Goal: Task Accomplishment & Management: Use online tool/utility

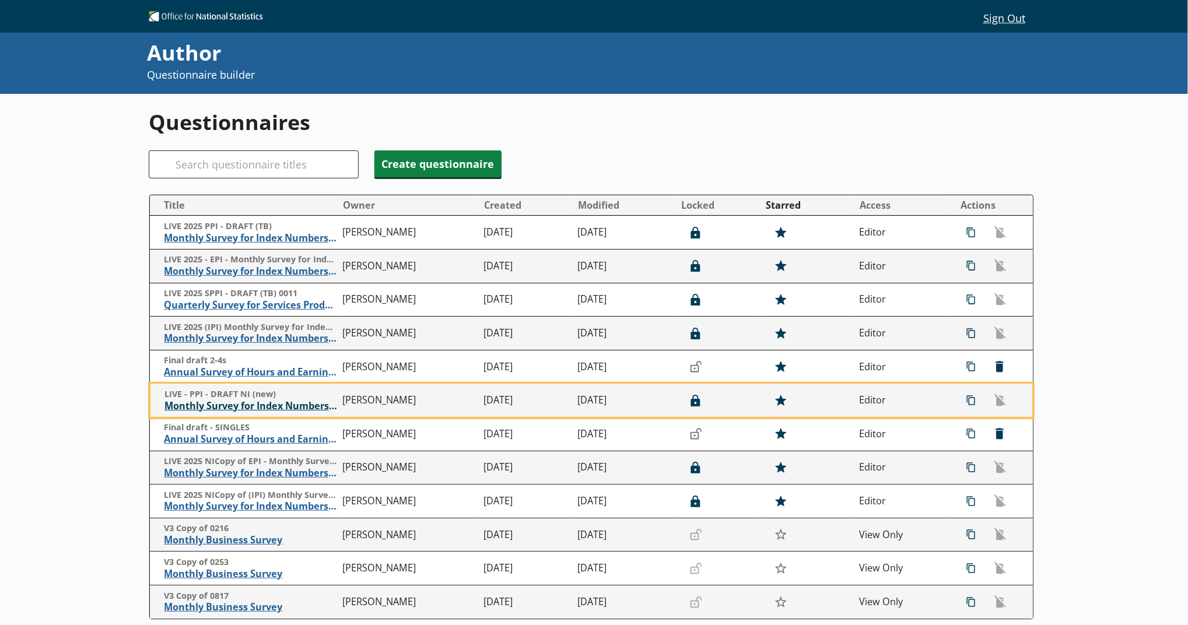
click at [283, 404] on span "Monthly Survey for Index Numbers of Producer Prices - Price Quotation Return" at bounding box center [250, 406] width 173 height 12
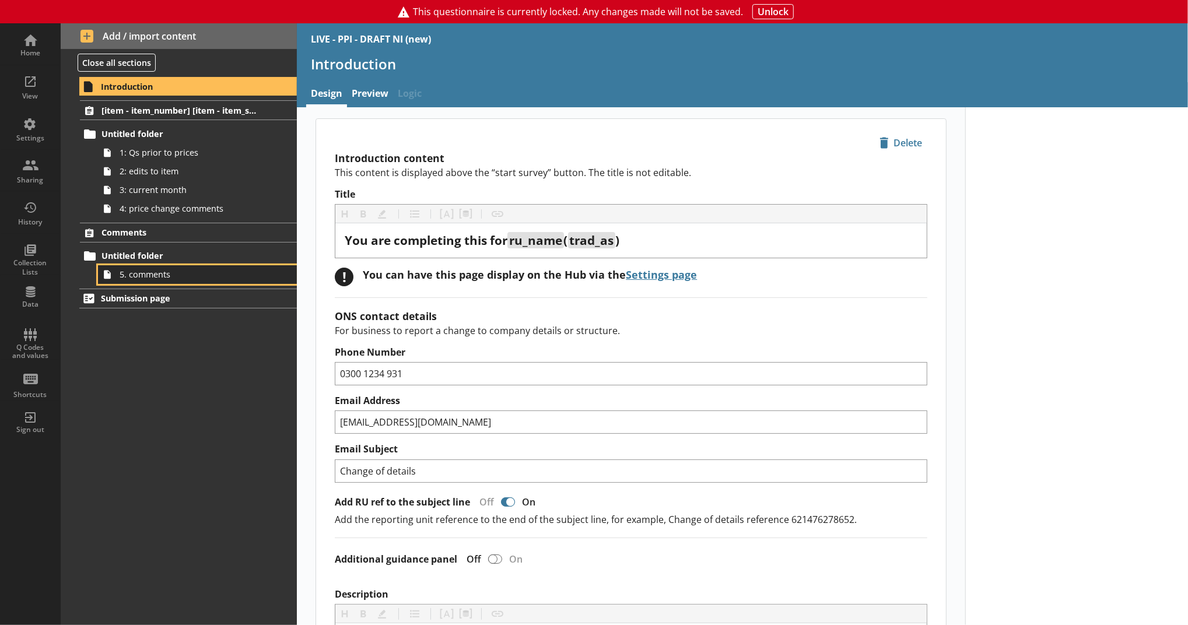
click at [199, 275] on span "5. comments" at bounding box center [191, 274] width 143 height 11
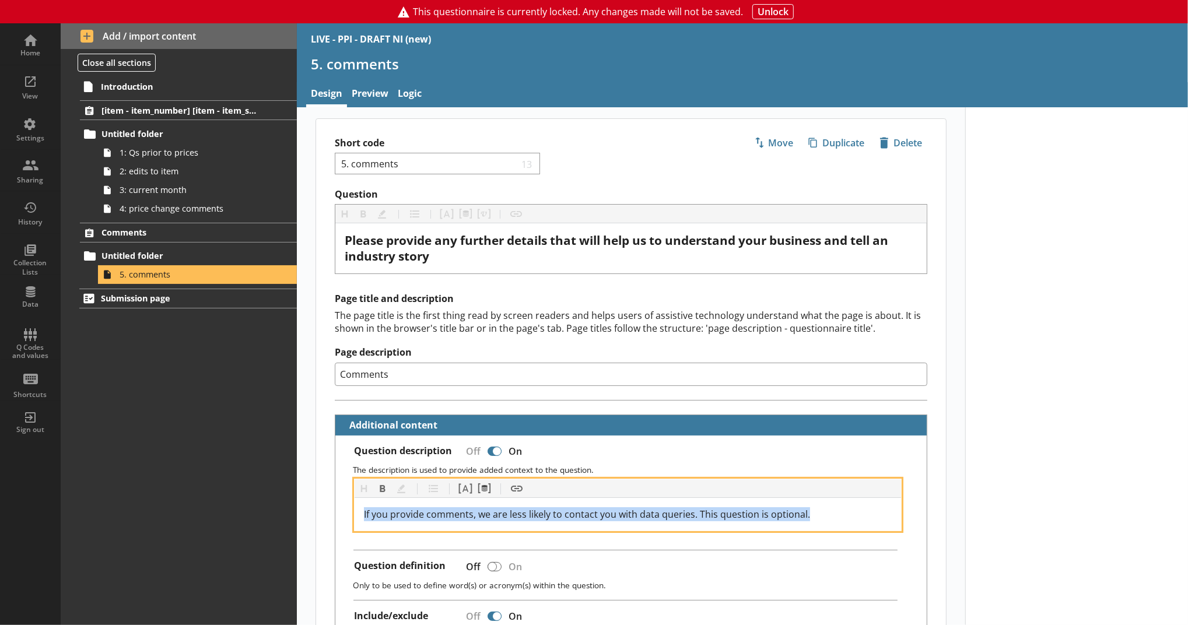
drag, startPoint x: 810, startPoint y: 508, endPoint x: 339, endPoint y: 505, distance: 471.1
click at [339, 468] on div "Question description Off On The description is used to provide added context to…" at bounding box center [630, 635] width 591 height 399
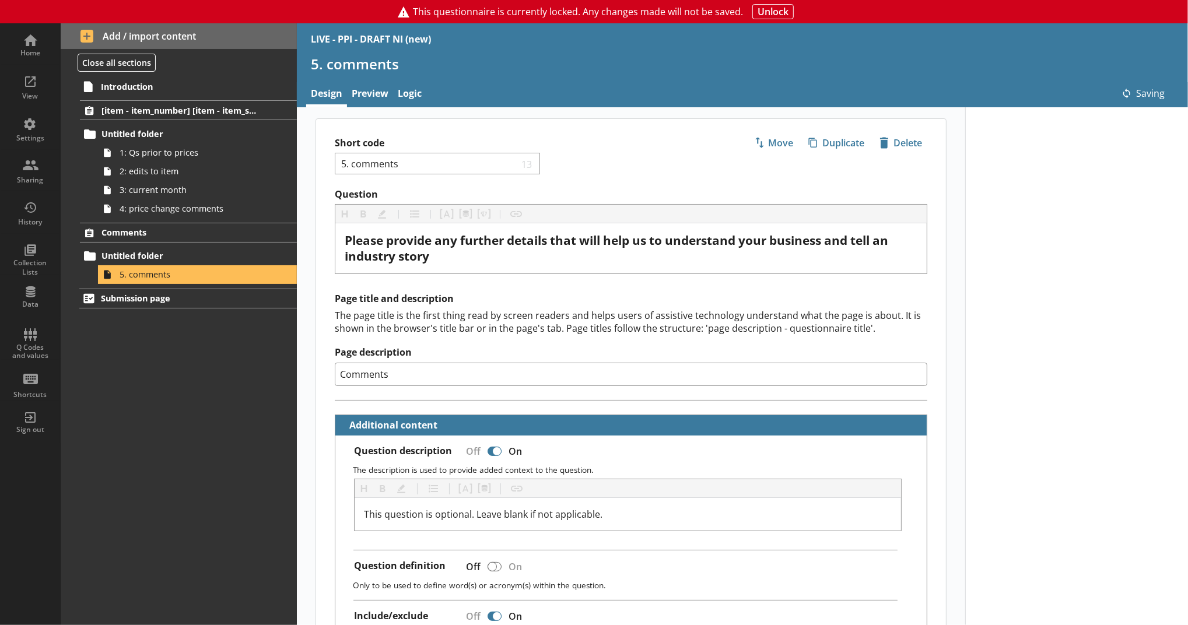
click at [327, 406] on div "Question Heading Heading Bold Bold Highlight Highlight List List Pipe answer Pi…" at bounding box center [631, 632] width 630 height 889
click at [47, 38] on div "Home" at bounding box center [30, 44] width 41 height 41
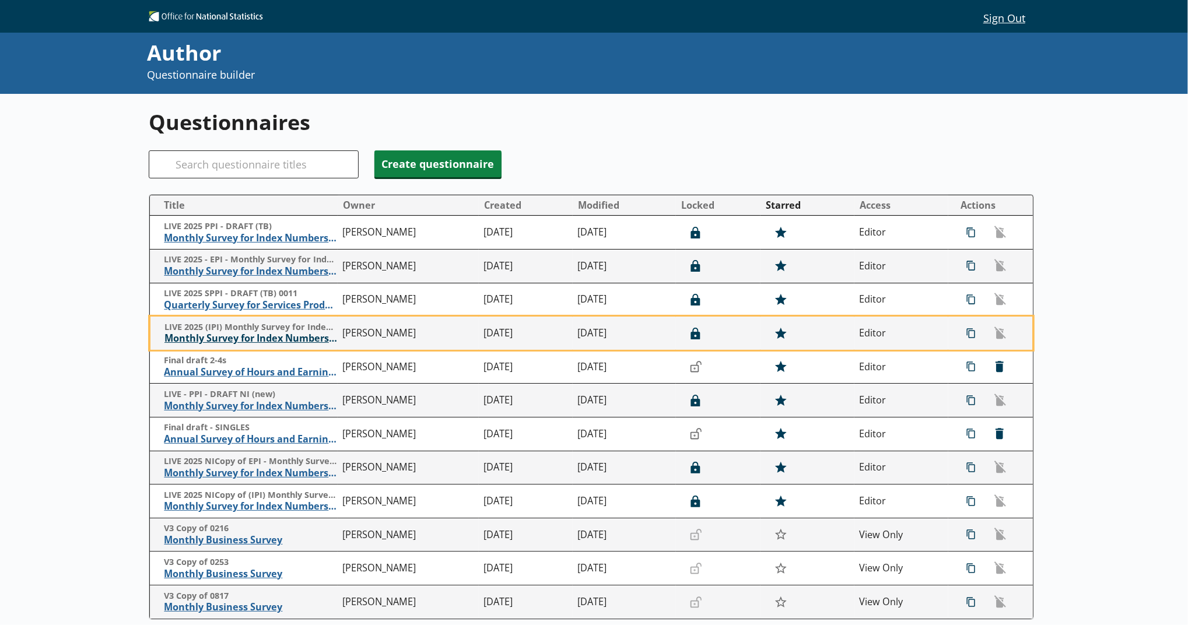
click at [263, 340] on span "Monthly Survey for Index Numbers of Import Prices - Price Quotation Return" at bounding box center [250, 338] width 173 height 12
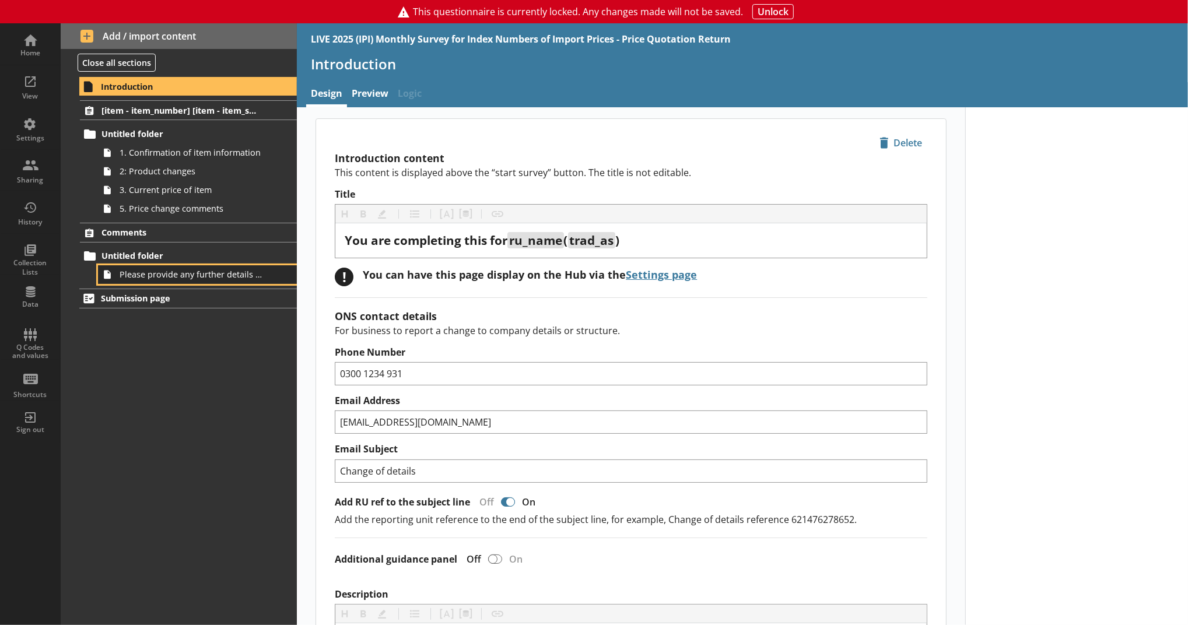
click at [234, 265] on link "Please provide any further details that will help us to understand your busines…" at bounding box center [197, 274] width 199 height 19
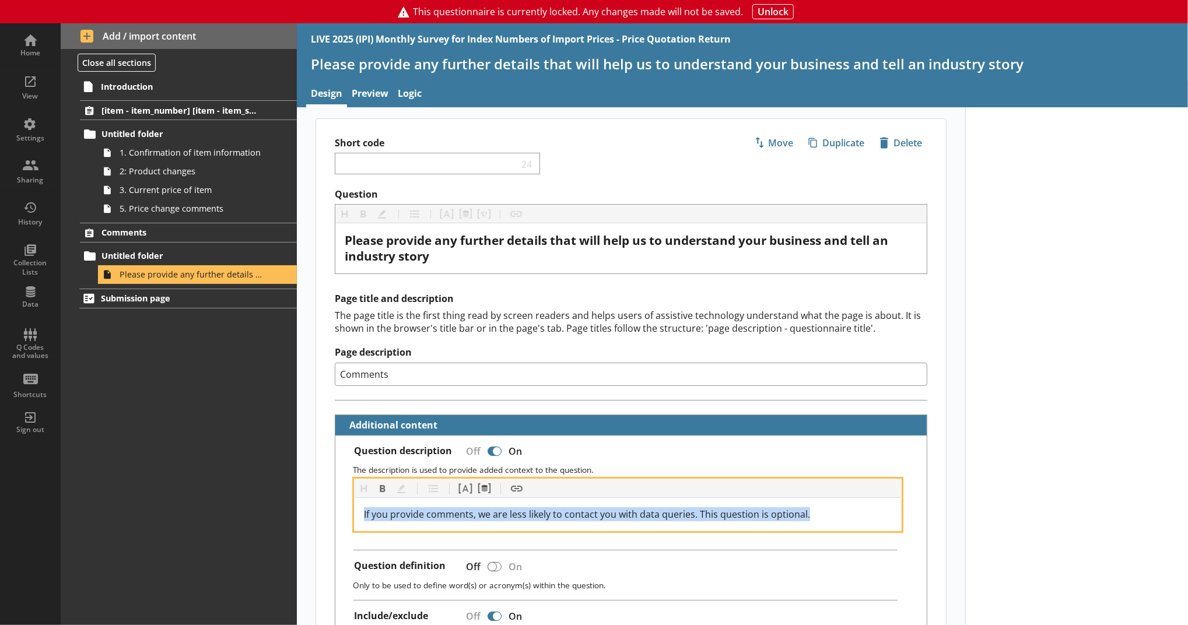
drag, startPoint x: 813, startPoint y: 516, endPoint x: 327, endPoint y: 528, distance: 486.4
click at [327, 468] on div "Question Heading Heading Bold Bold Highlight Highlight List List Pipe answer Pi…" at bounding box center [631, 632] width 630 height 889
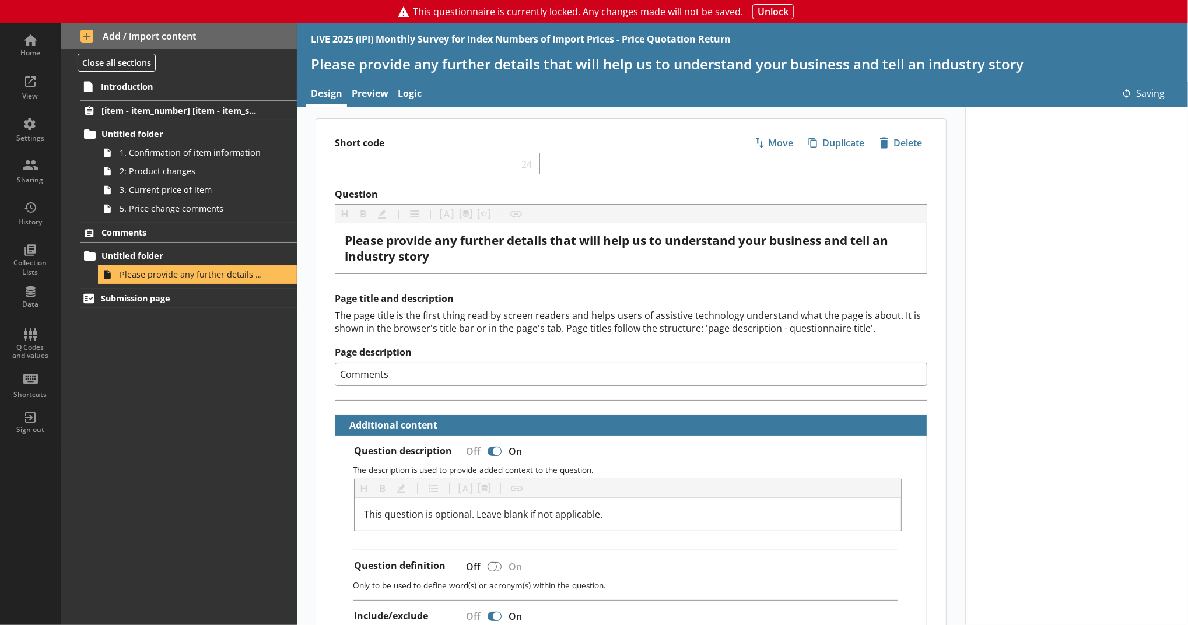
click at [321, 468] on div "Question Heading Heading Bold Bold Highlight Highlight List List Pipe answer Pi…" at bounding box center [631, 632] width 630 height 889
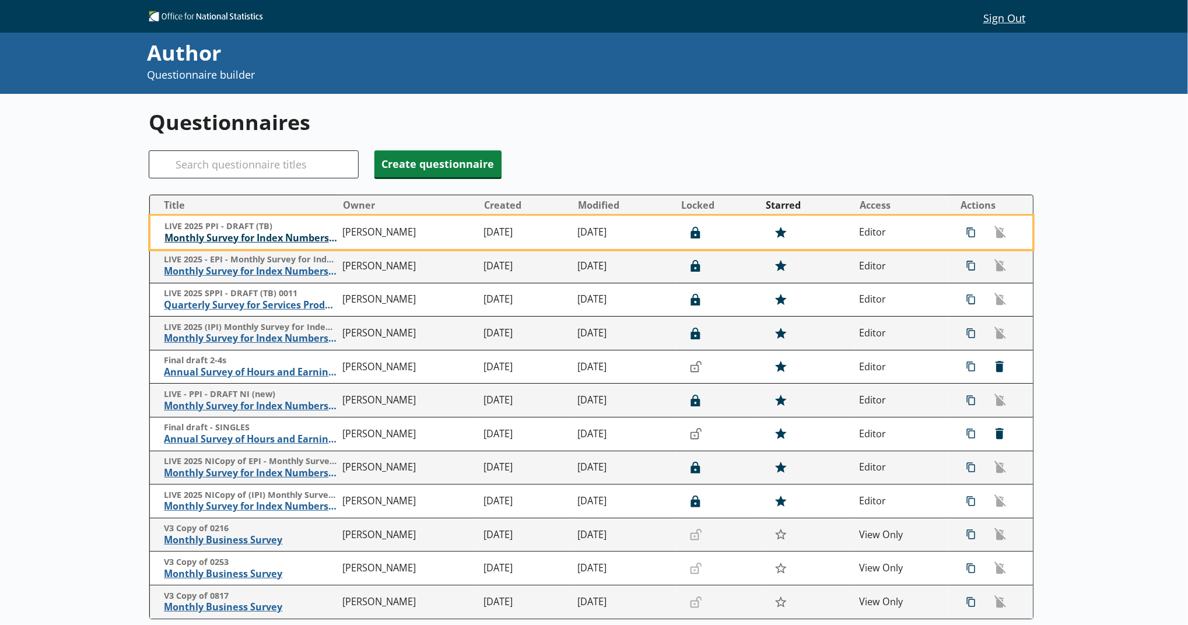
click at [289, 239] on span "Monthly Survey for Index Numbers of Producer Prices - Price Quotation Return" at bounding box center [250, 238] width 173 height 12
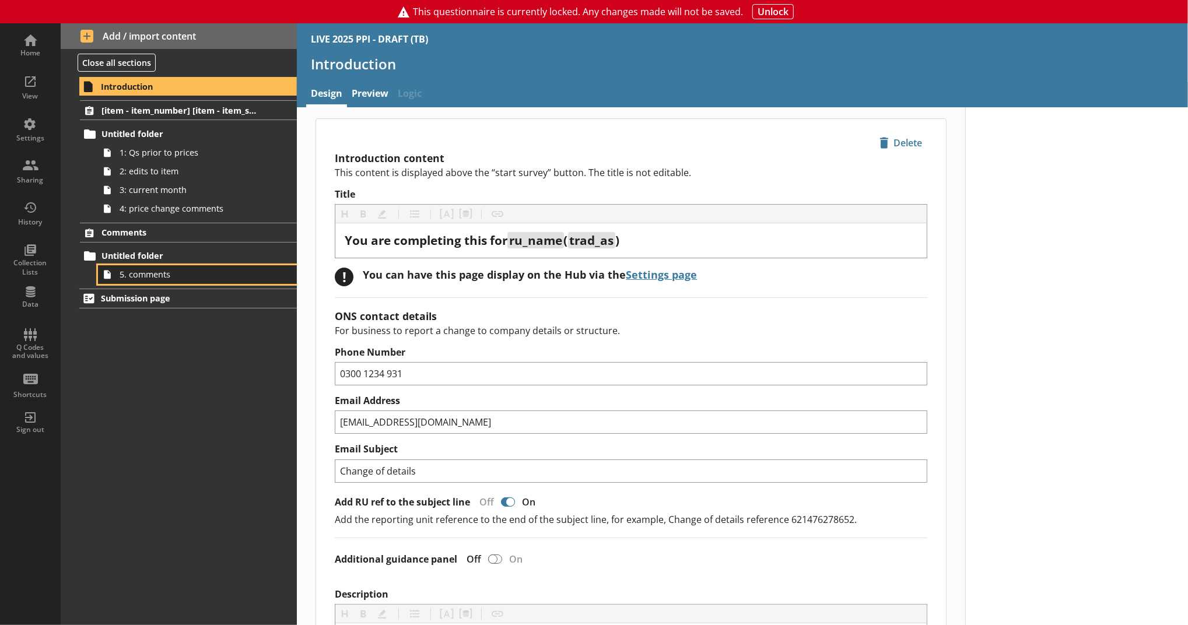
click at [264, 265] on link "5. comments" at bounding box center [197, 274] width 199 height 19
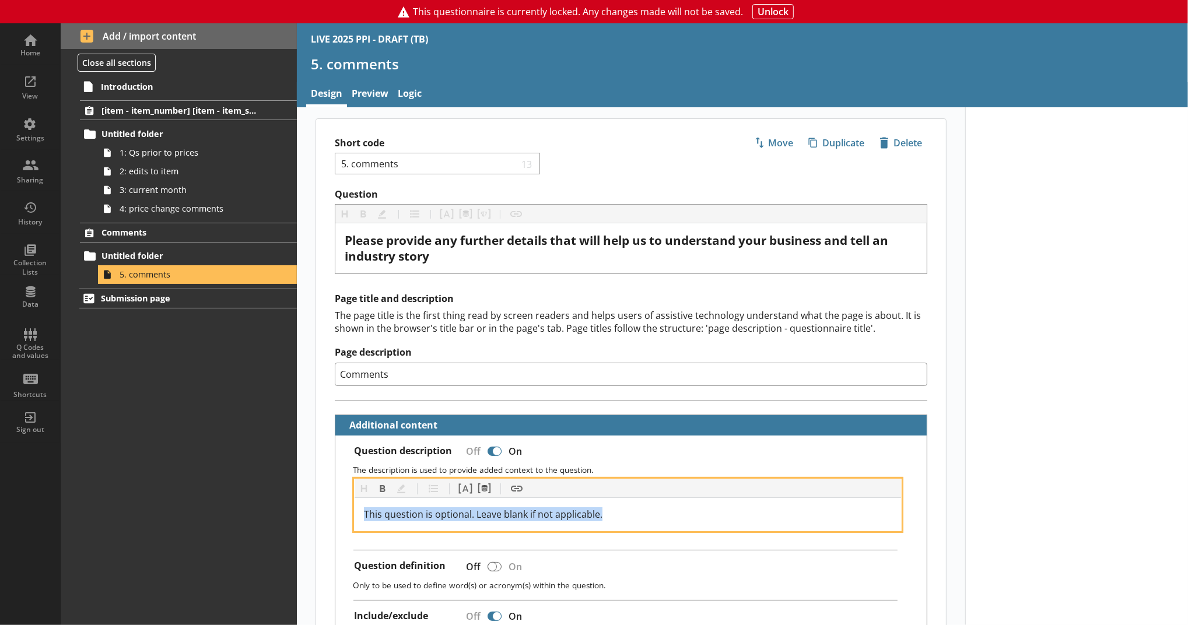
drag, startPoint x: 617, startPoint y: 514, endPoint x: 353, endPoint y: 493, distance: 264.4
click at [354, 493] on div "Heading Heading Bold Bold Highlight Highlight List List Pipe answer Pipe answer…" at bounding box center [628, 505] width 548 height 52
copy span "This question is optional. Leave blank if not applicable."
